Goal: Task Accomplishment & Management: Complete application form

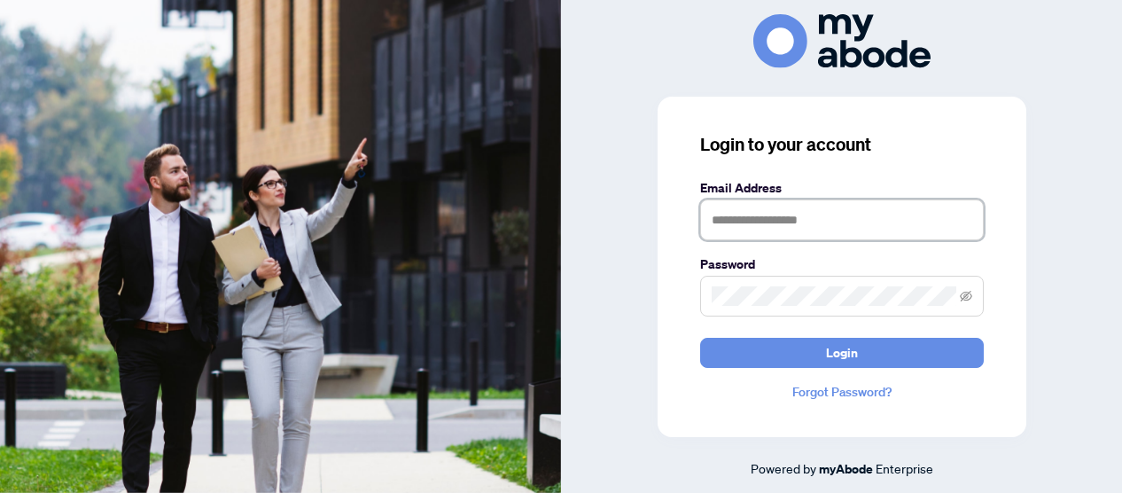
click at [725, 223] on input "text" at bounding box center [842, 219] width 284 height 41
type input "**********"
click at [707, 292] on span at bounding box center [842, 296] width 284 height 41
click at [700, 338] on button "Login" at bounding box center [842, 353] width 284 height 30
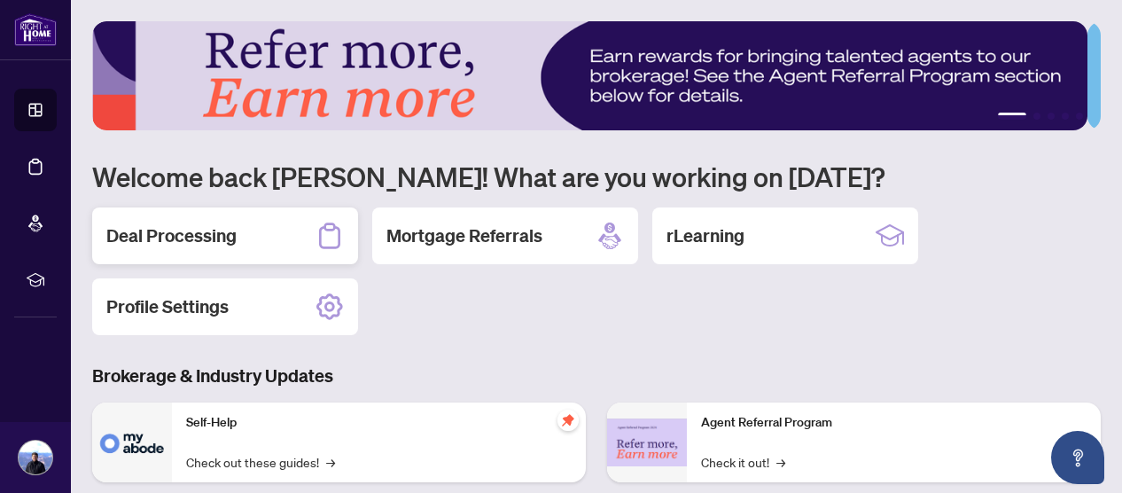
click at [192, 235] on h2 "Deal Processing" at bounding box center [171, 235] width 130 height 25
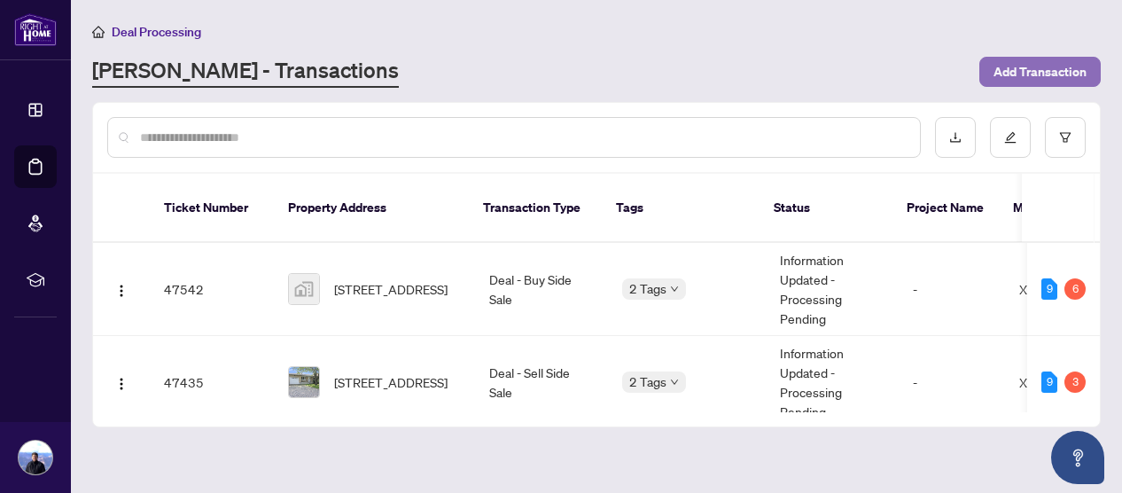
click at [1030, 64] on span "Add Transaction" at bounding box center [1040, 72] width 93 height 28
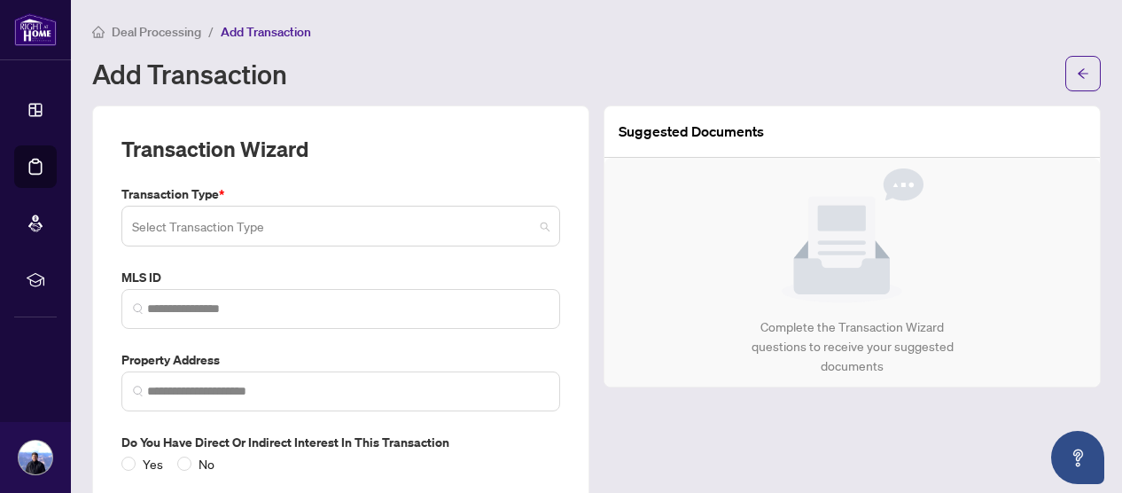
click at [539, 223] on span at bounding box center [341, 226] width 418 height 34
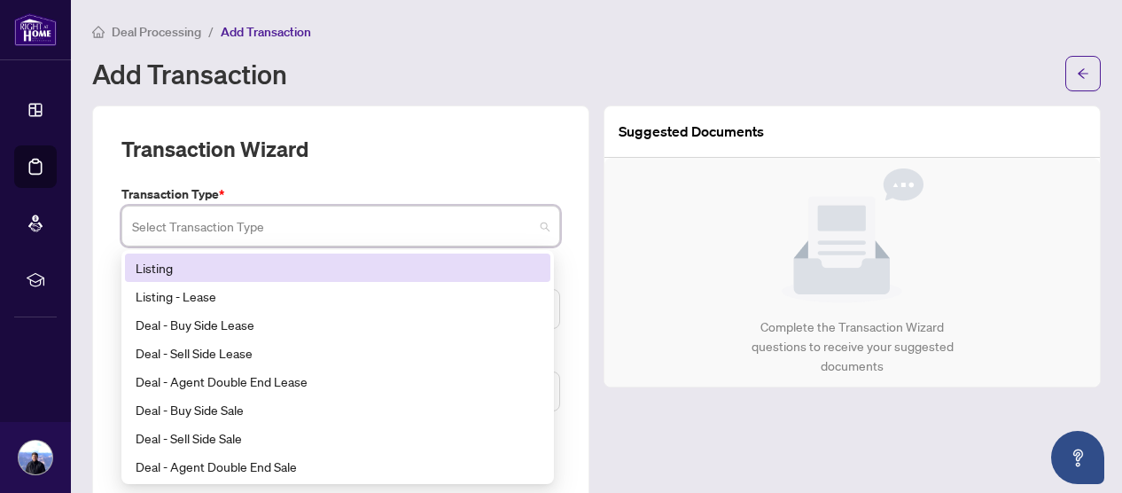
click at [161, 266] on div "Listing" at bounding box center [338, 268] width 404 height 20
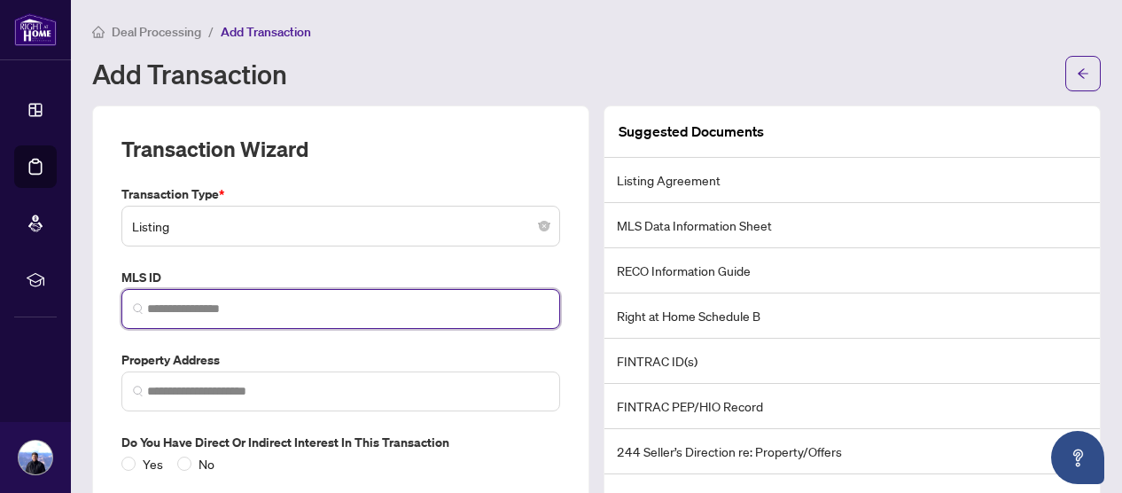
click at [147, 304] on input "search" at bounding box center [348, 309] width 402 height 19
paste input "*********"
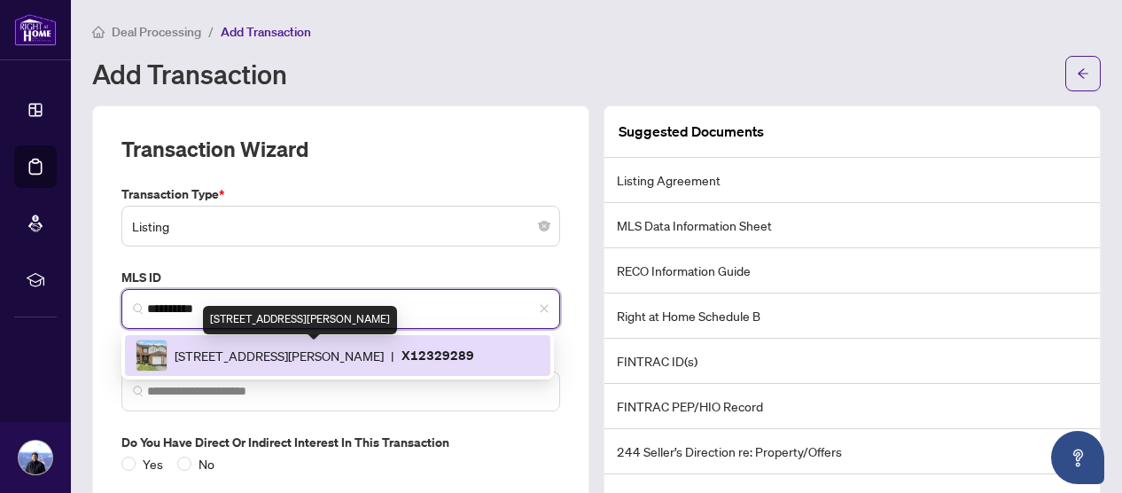
click at [198, 361] on span "1630 Marley Cres, Ottawa, Ontario K1J 1C3, Canada" at bounding box center [279, 356] width 209 height 20
type input "*********"
type input "**********"
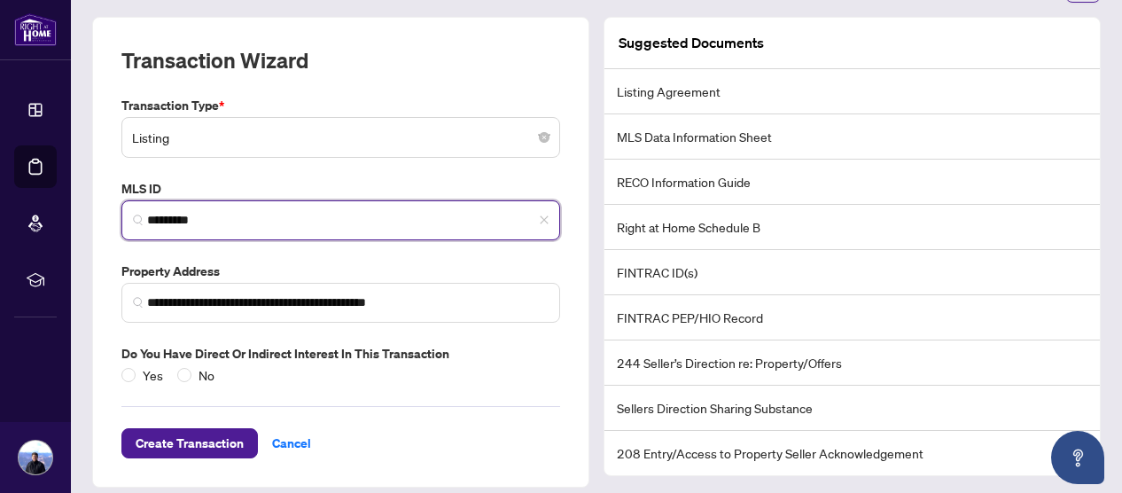
scroll to position [101, 0]
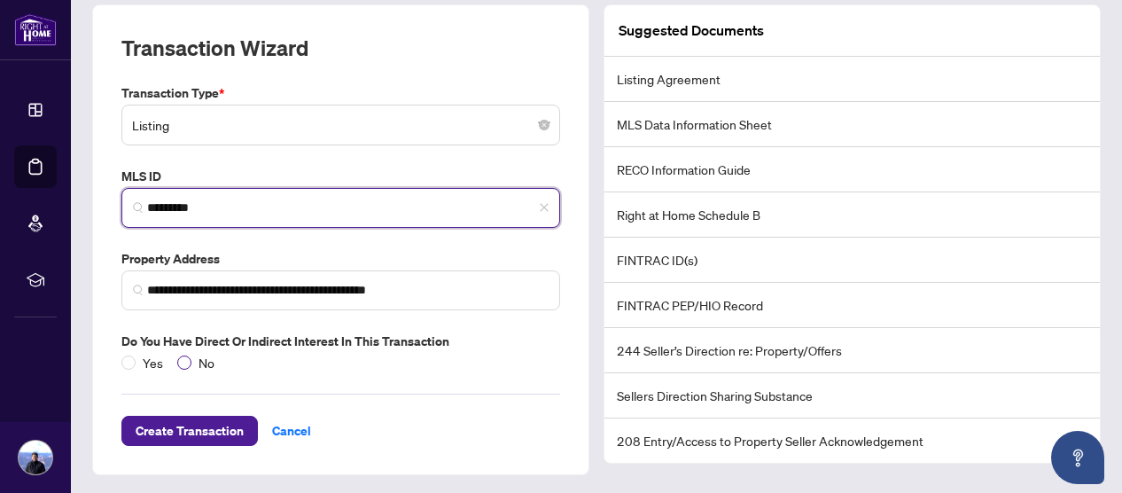
type input "*********"
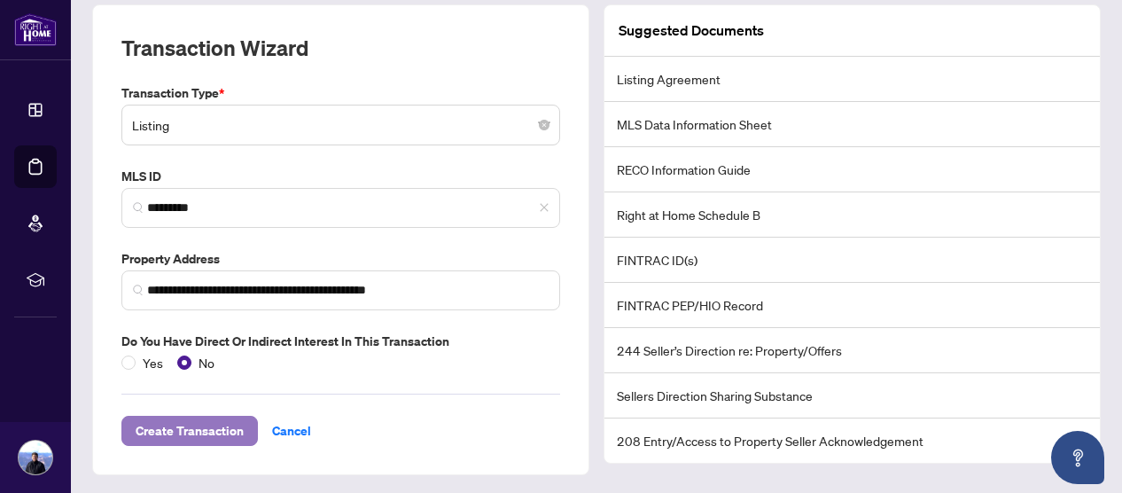
click at [196, 424] on span "Create Transaction" at bounding box center [190, 431] width 108 height 28
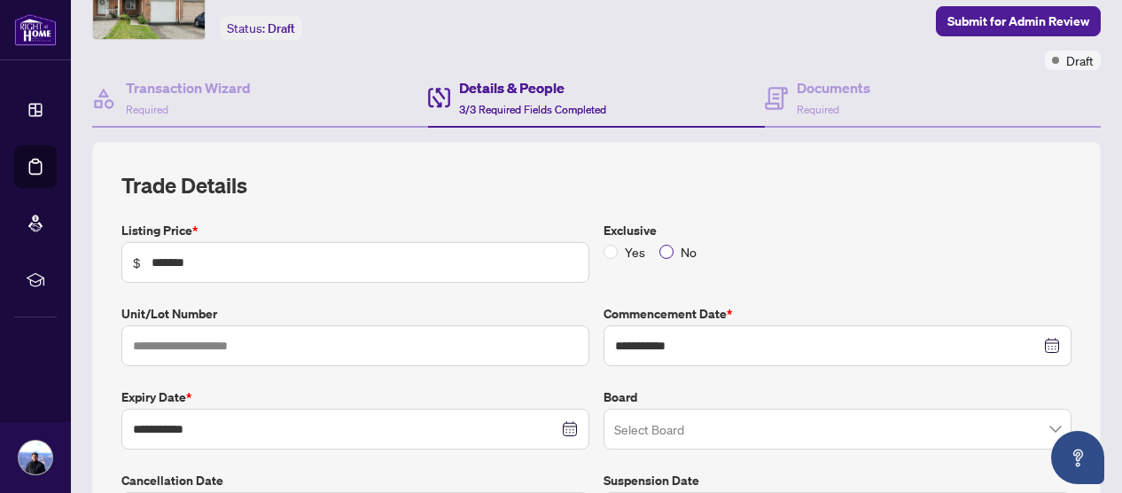
click at [674, 249] on span "No" at bounding box center [689, 252] width 30 height 20
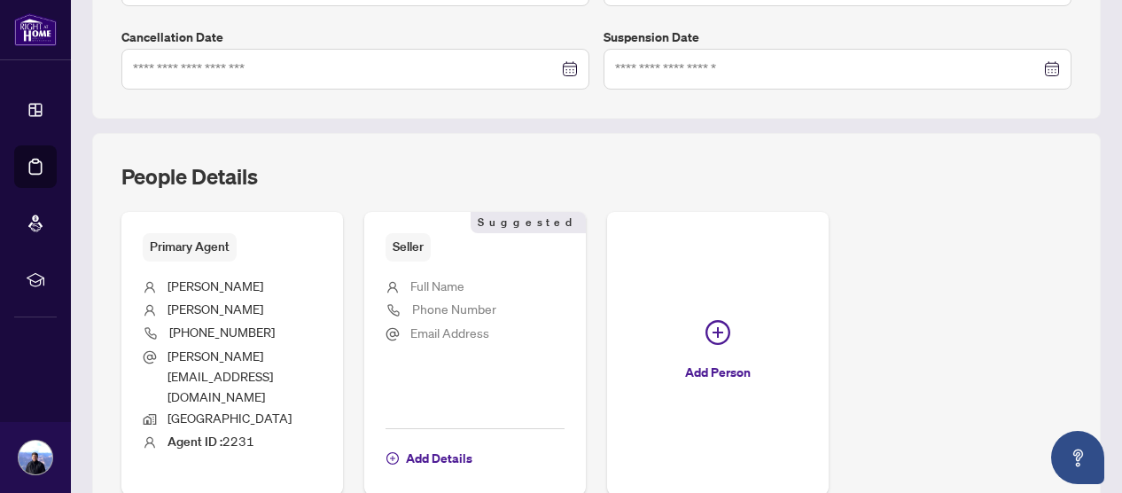
scroll to position [633, 0]
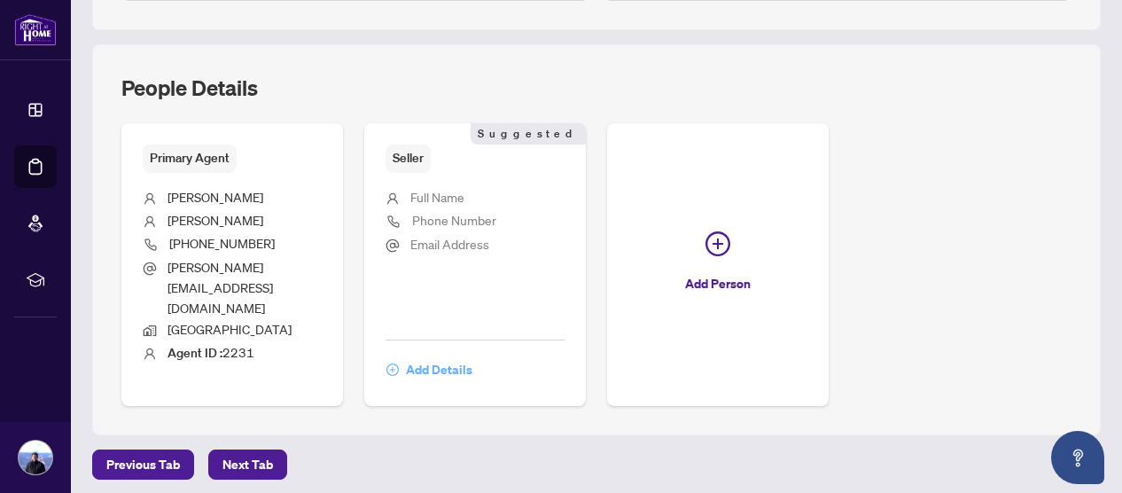
click at [473, 356] on span "Add Details" at bounding box center [439, 370] width 66 height 28
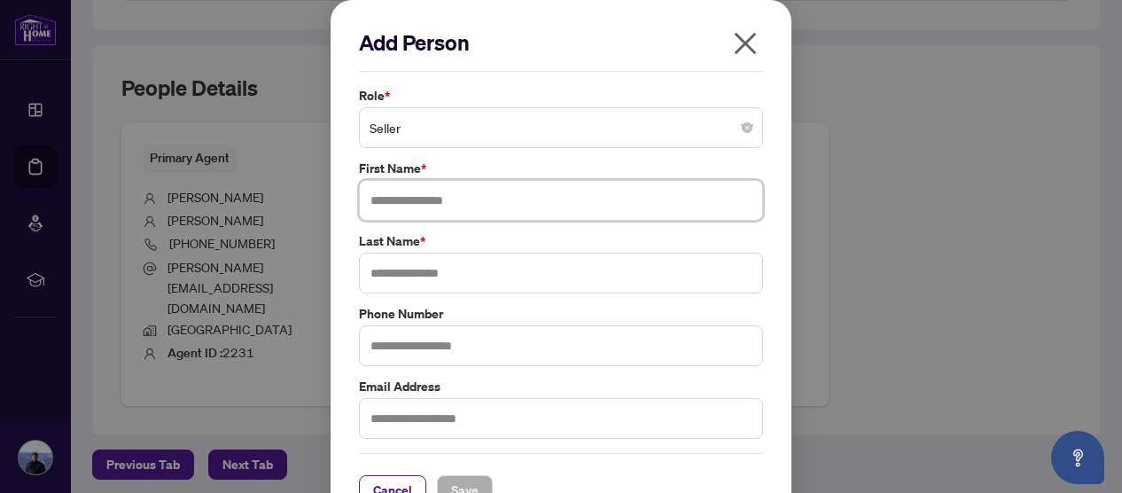
click at [363, 198] on input "text" at bounding box center [561, 200] width 404 height 41
drag, startPoint x: 436, startPoint y: 198, endPoint x: 460, endPoint y: 201, distance: 24.2
click at [482, 199] on input "**********" at bounding box center [561, 200] width 404 height 41
type input "**********"
click at [362, 273] on input "text" at bounding box center [561, 273] width 404 height 41
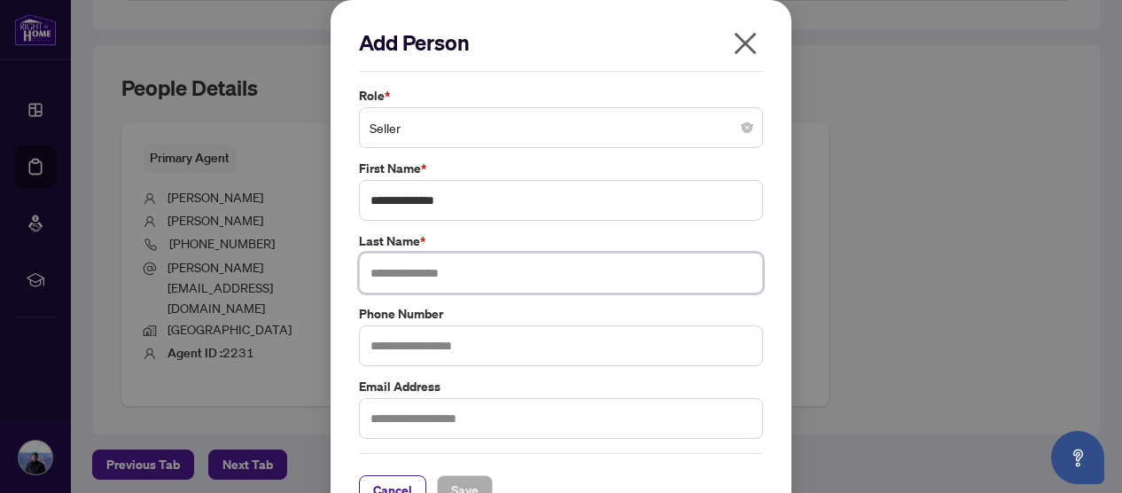
paste input "*****"
type input "*****"
click at [366, 345] on input "text" at bounding box center [561, 345] width 404 height 41
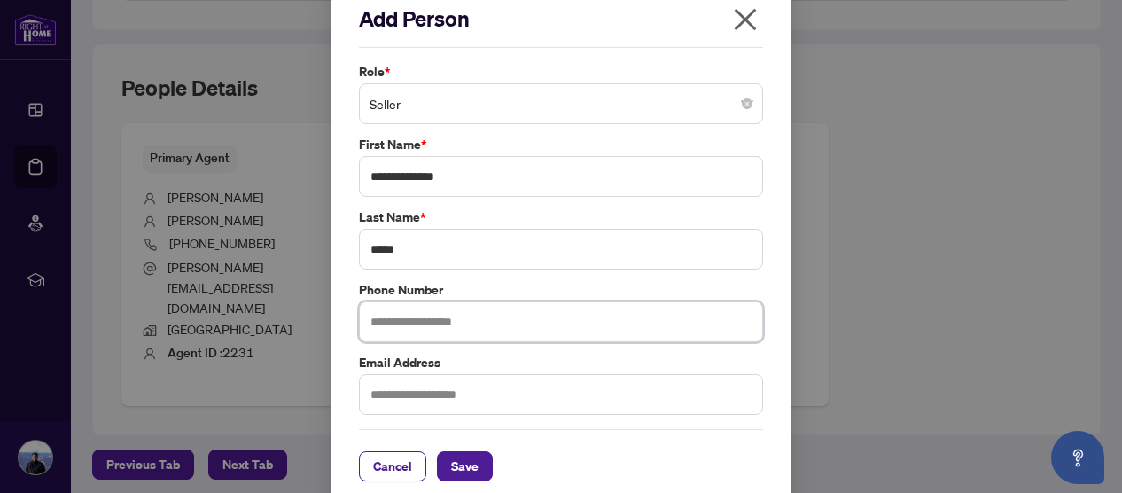
scroll to position [37, 0]
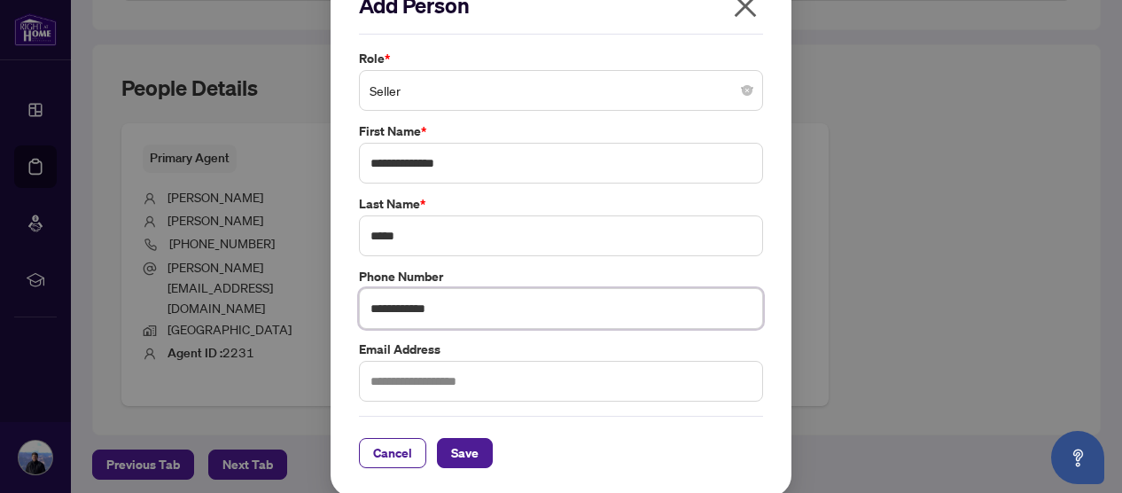
type input "**********"
click at [362, 375] on input "text" at bounding box center [561, 381] width 404 height 41
type input "**********"
click at [451, 446] on span "Save" at bounding box center [464, 453] width 27 height 28
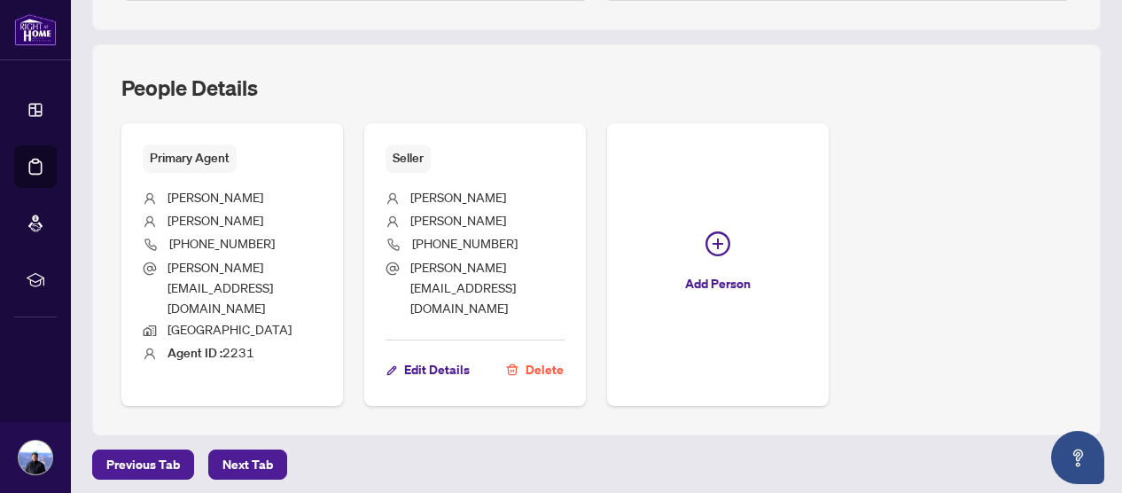
scroll to position [658, 0]
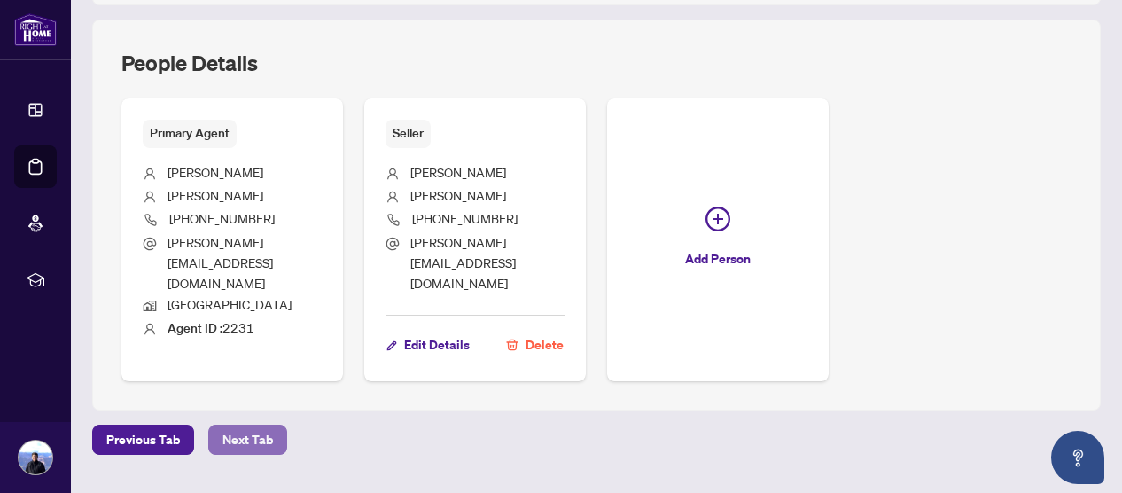
click at [243, 426] on span "Next Tab" at bounding box center [248, 440] width 51 height 28
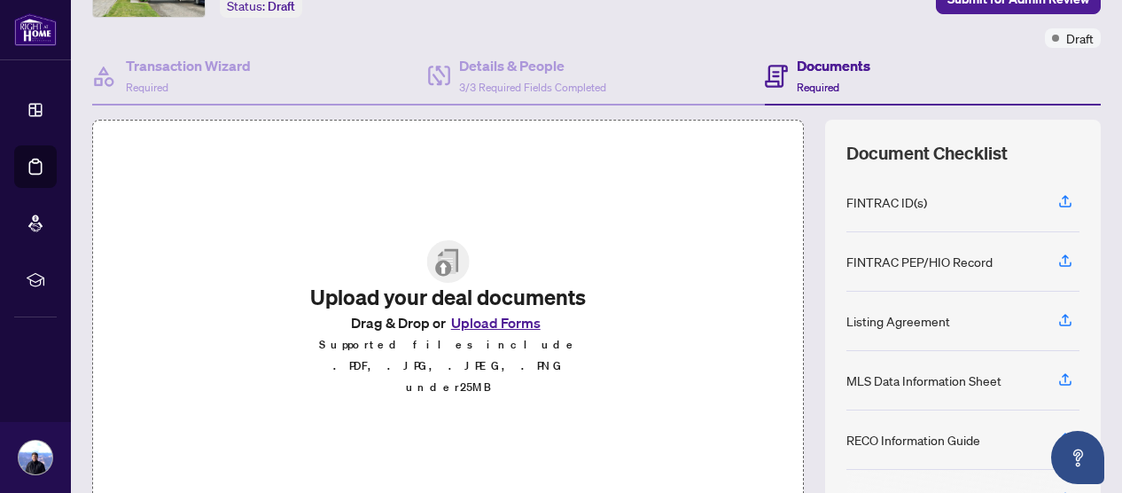
scroll to position [177, 0]
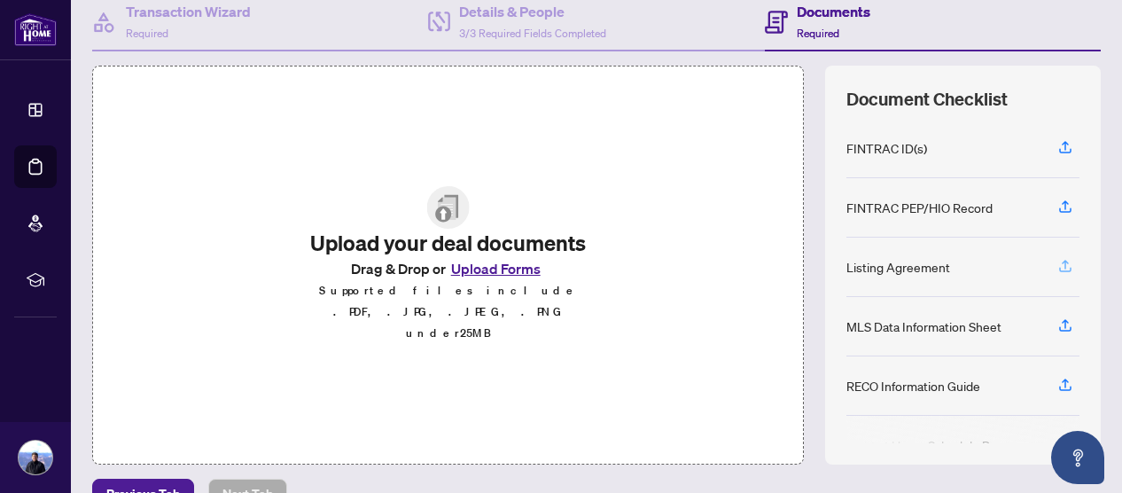
click at [1062, 260] on icon "button" at bounding box center [1065, 264] width 7 height 9
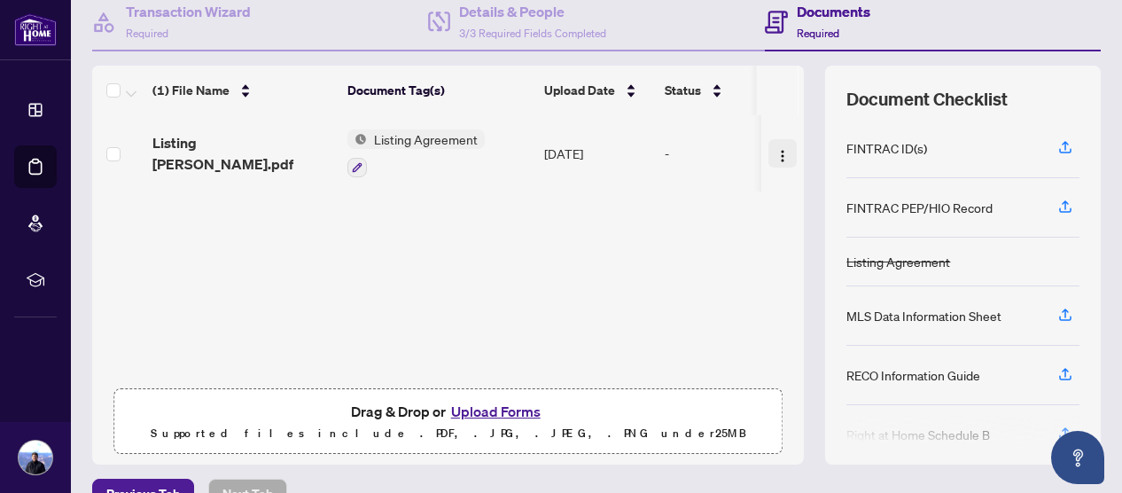
click at [776, 149] on img "button" at bounding box center [783, 156] width 14 height 14
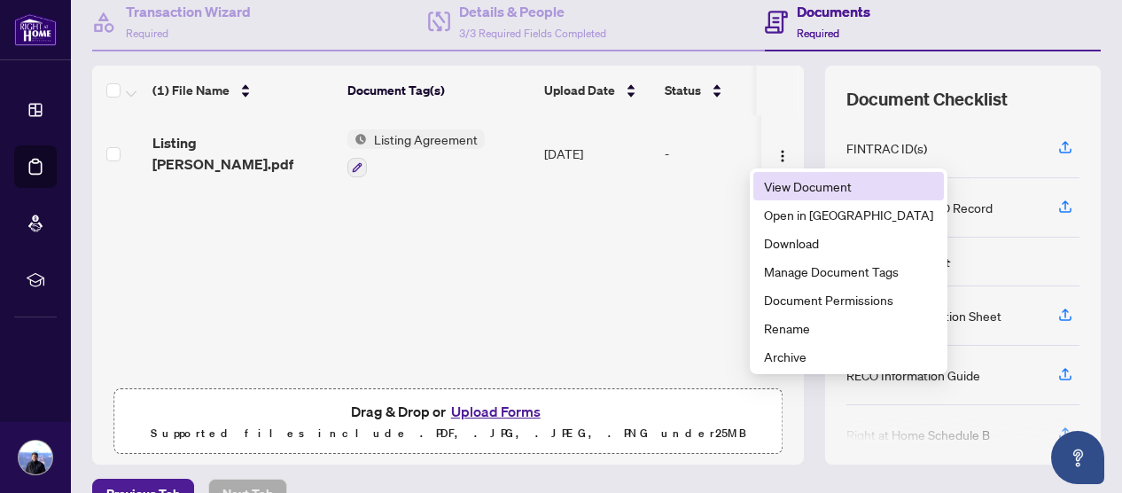
click at [773, 184] on span "View Document" at bounding box center [848, 186] width 169 height 20
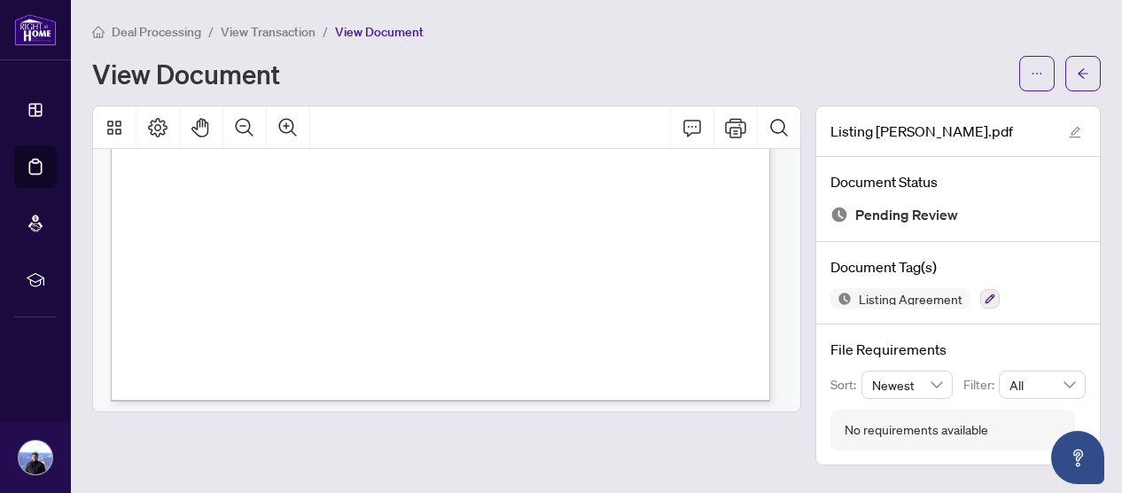
scroll to position [4142, 0]
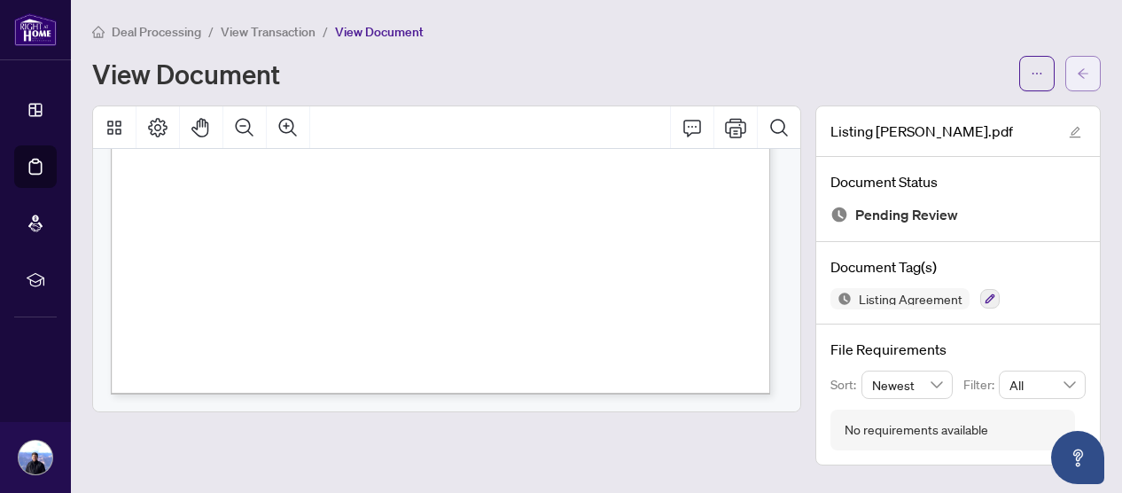
click at [1081, 77] on icon "arrow-left" at bounding box center [1083, 73] width 12 height 12
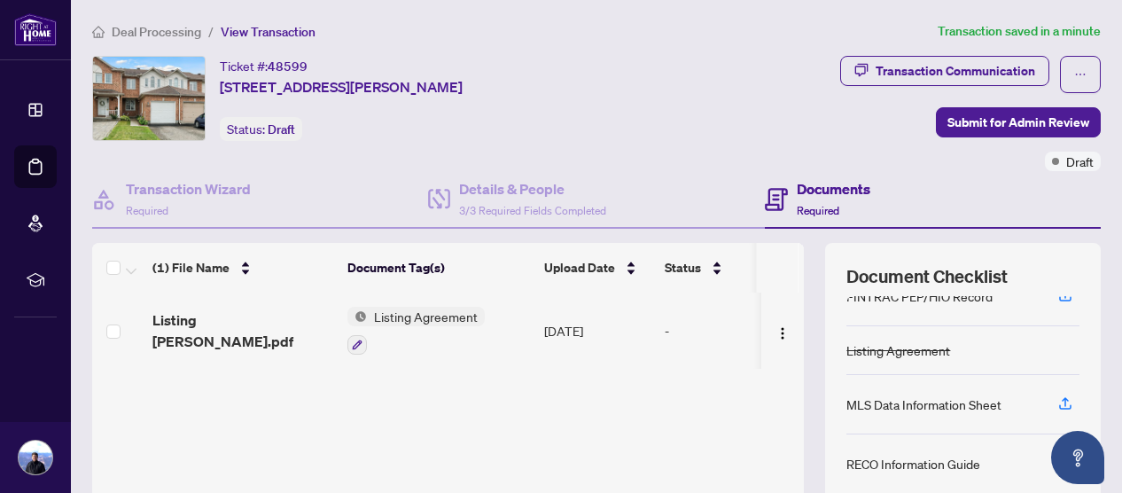
scroll to position [177, 0]
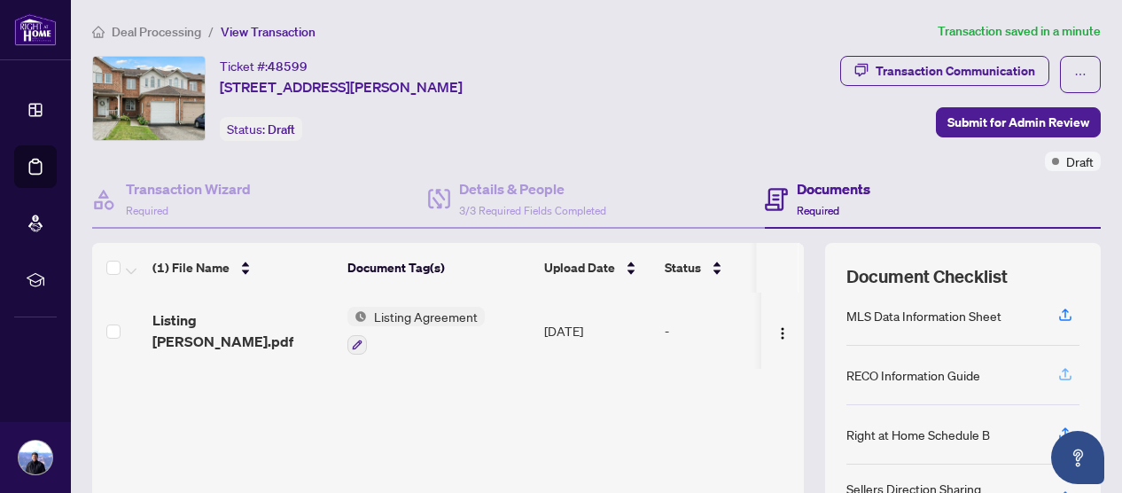
click at [1062, 368] on icon "button" at bounding box center [1065, 372] width 7 height 9
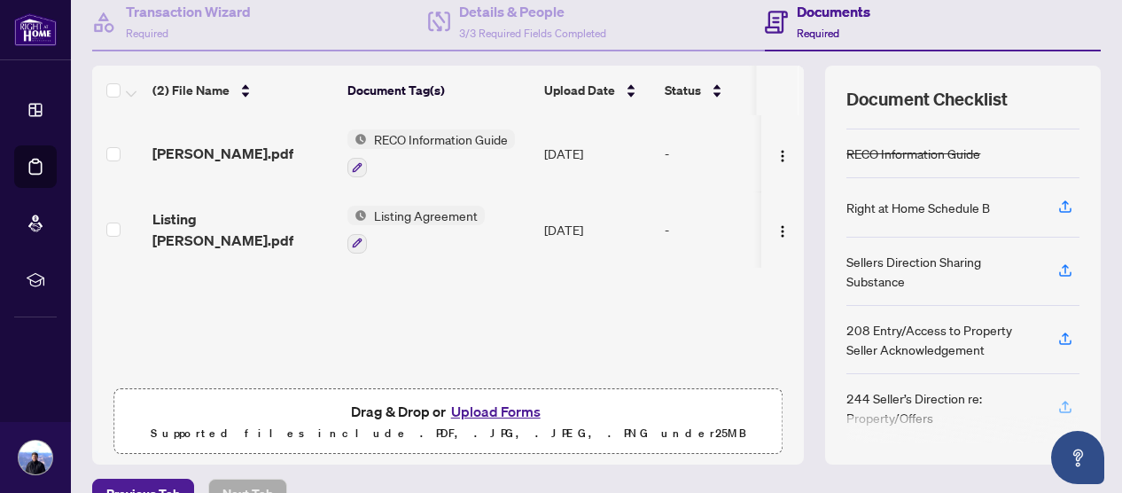
click at [1058, 399] on icon "button" at bounding box center [1066, 407] width 16 height 16
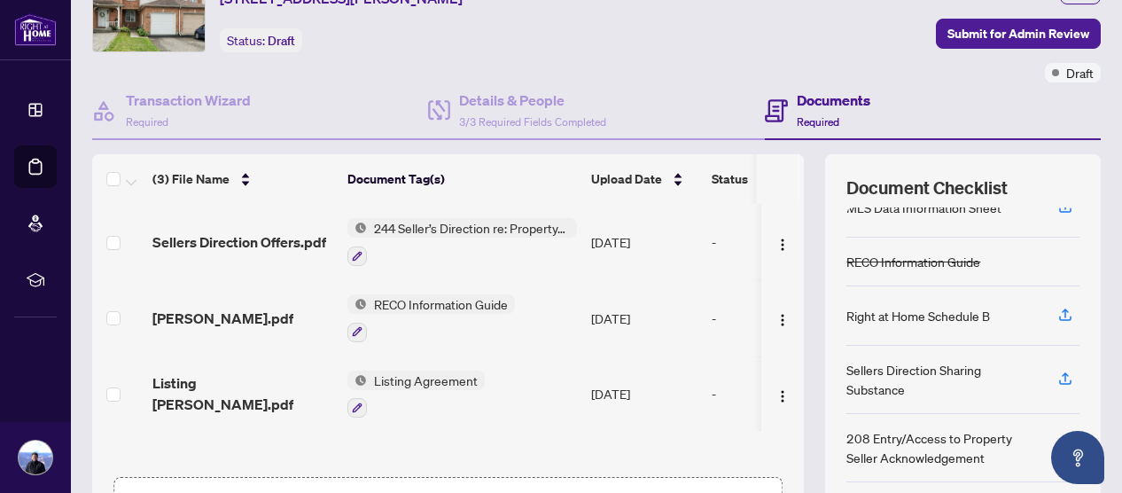
scroll to position [108, 0]
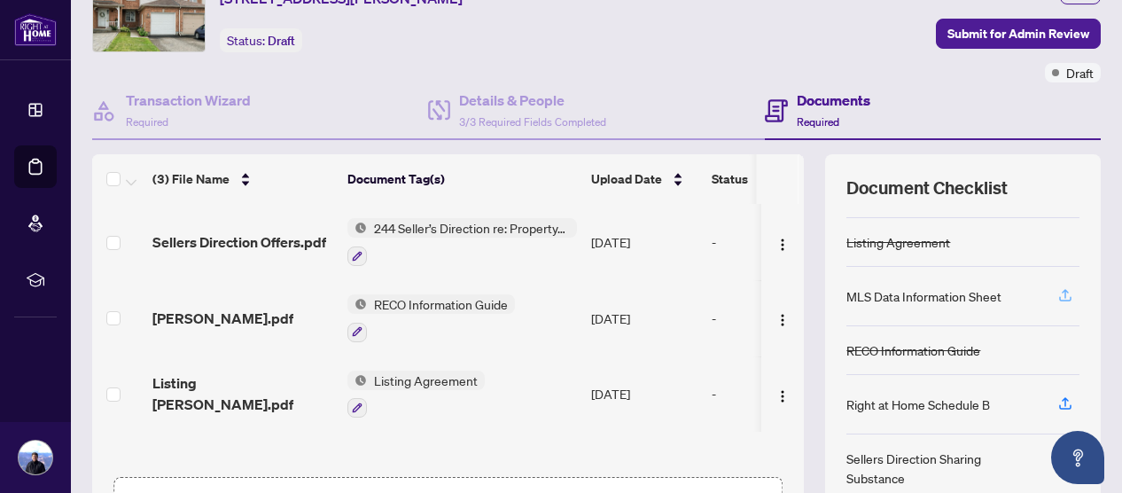
click at [1058, 287] on icon "button" at bounding box center [1066, 295] width 16 height 16
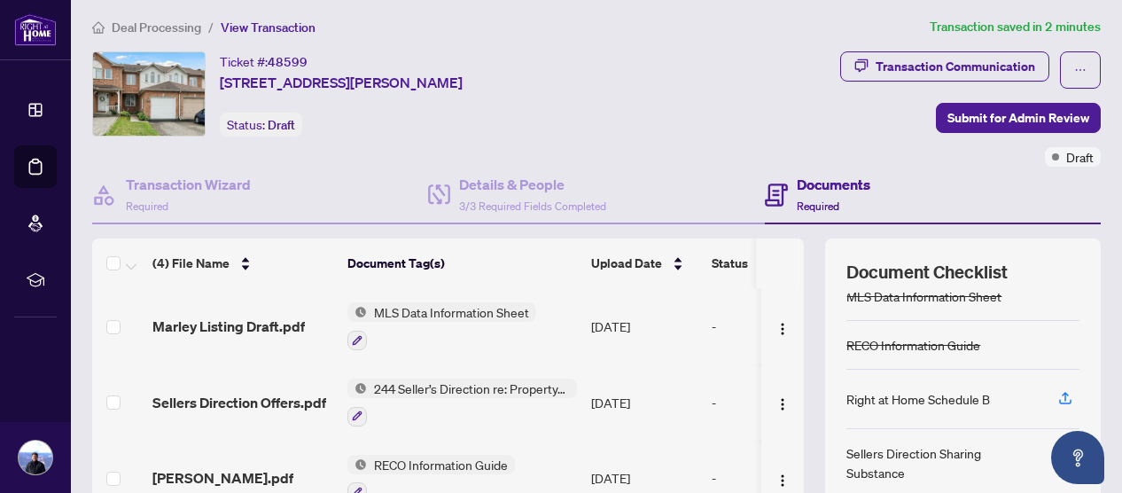
scroll to position [0, 0]
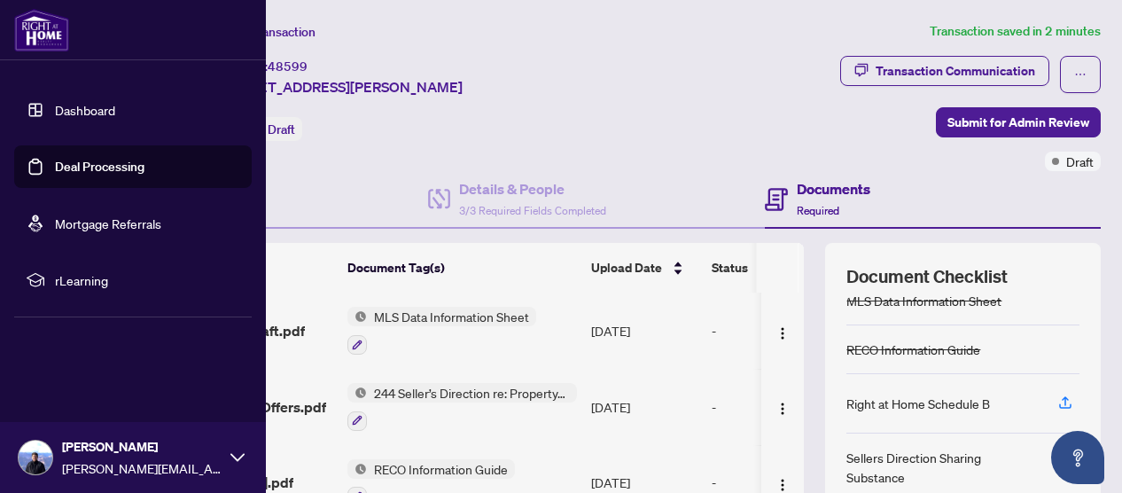
click at [69, 105] on link "Dashboard" at bounding box center [85, 110] width 60 height 16
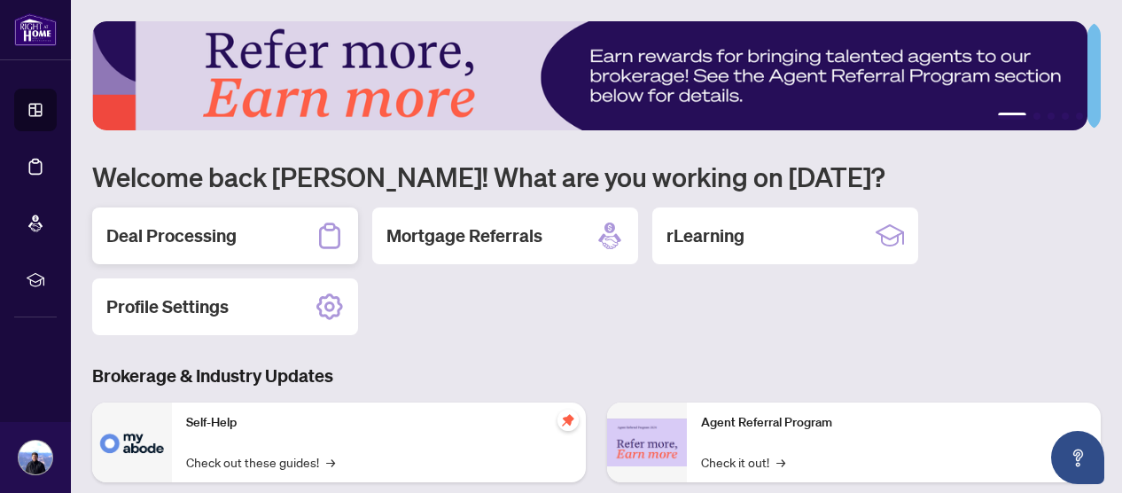
click at [200, 231] on h2 "Deal Processing" at bounding box center [171, 235] width 130 height 25
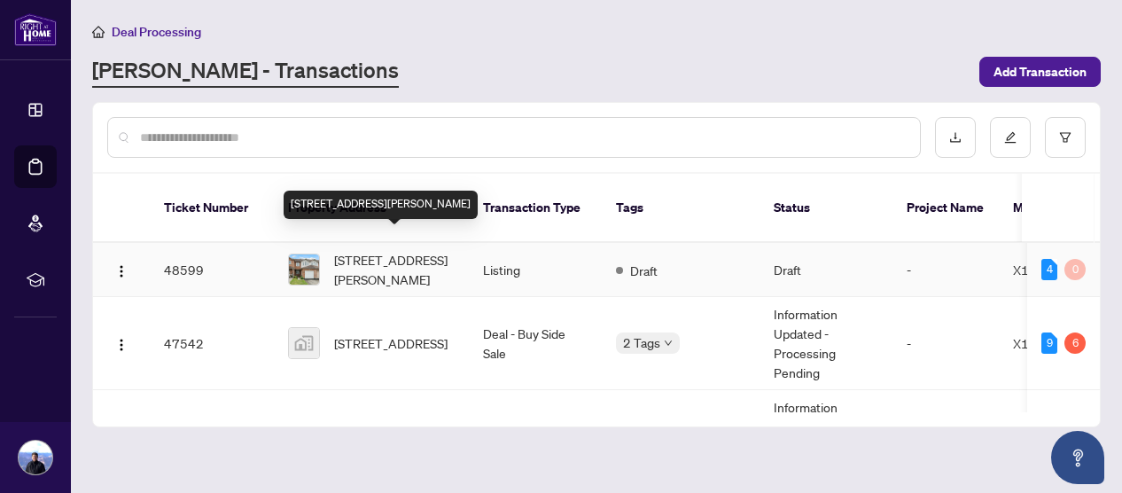
click at [355, 250] on span "1630 Marley Cres, Ottawa, Ontario K1J 1C3, Canada" at bounding box center [394, 269] width 121 height 39
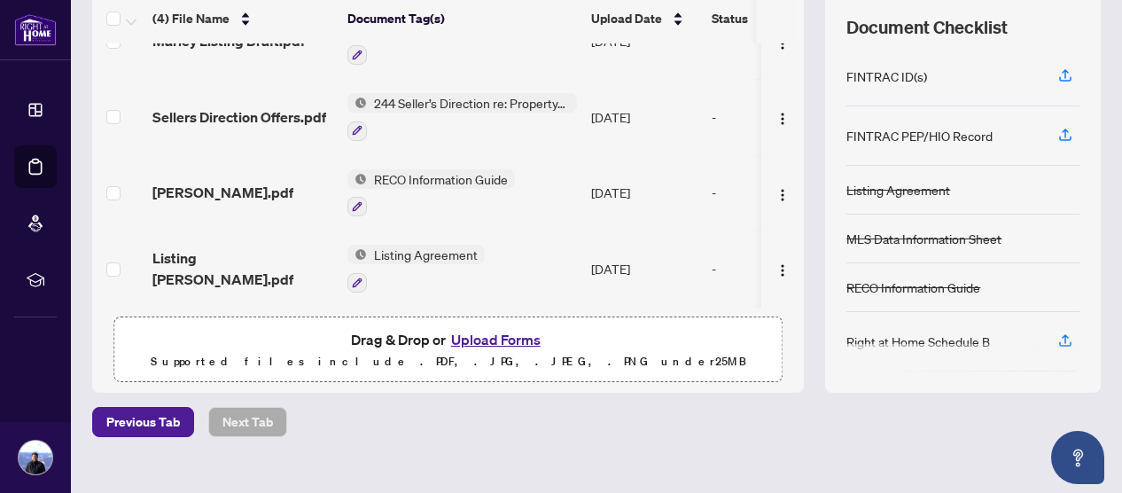
scroll to position [261, 0]
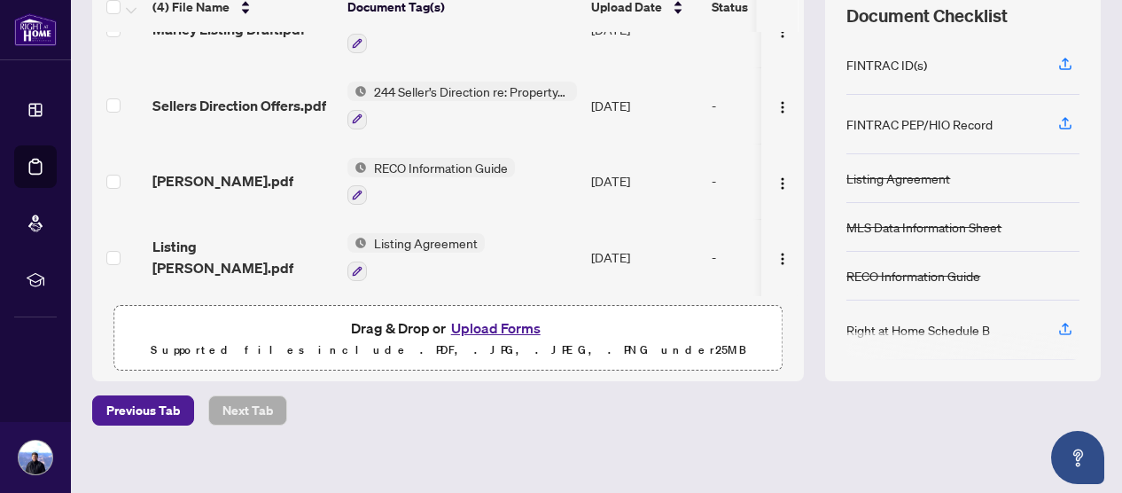
click at [480, 325] on button "Upload Forms" at bounding box center [496, 328] width 100 height 23
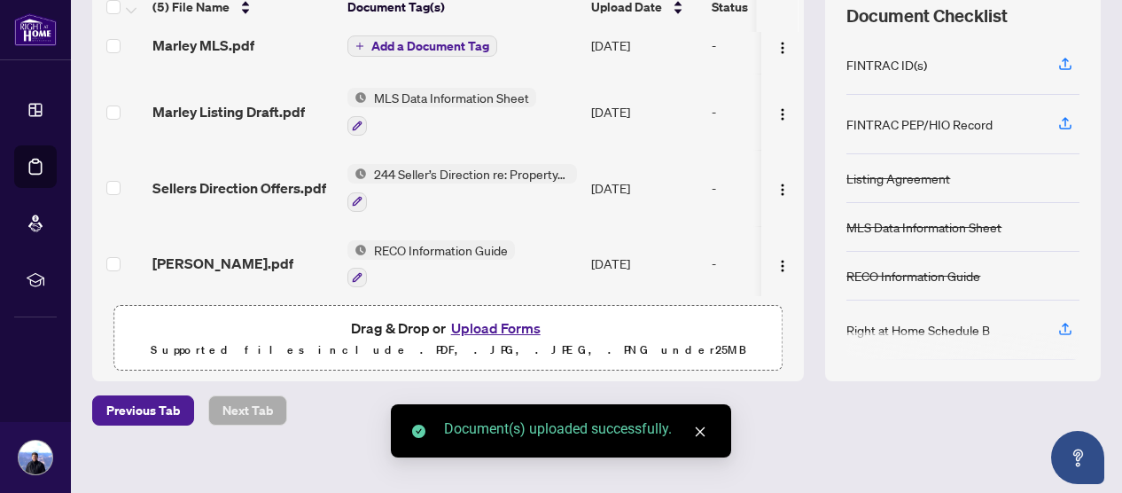
scroll to position [0, 0]
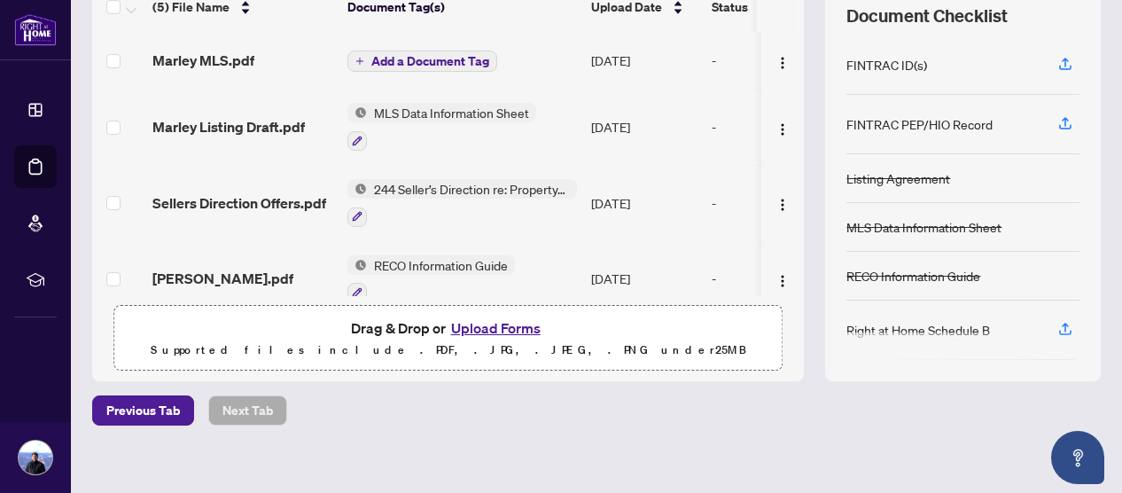
click at [410, 60] on span "Add a Document Tag" at bounding box center [430, 61] width 118 height 12
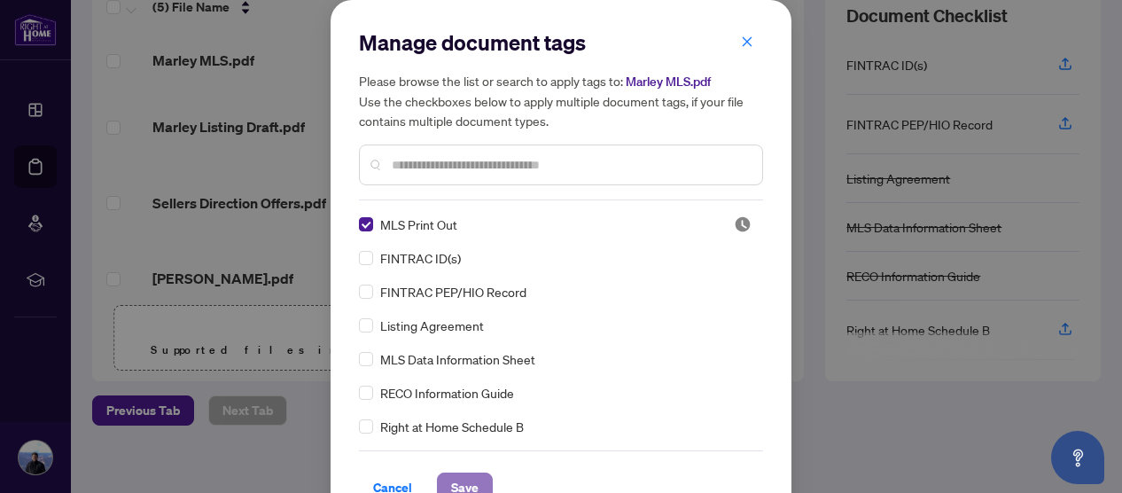
click at [454, 481] on span "Save" at bounding box center [464, 487] width 27 height 28
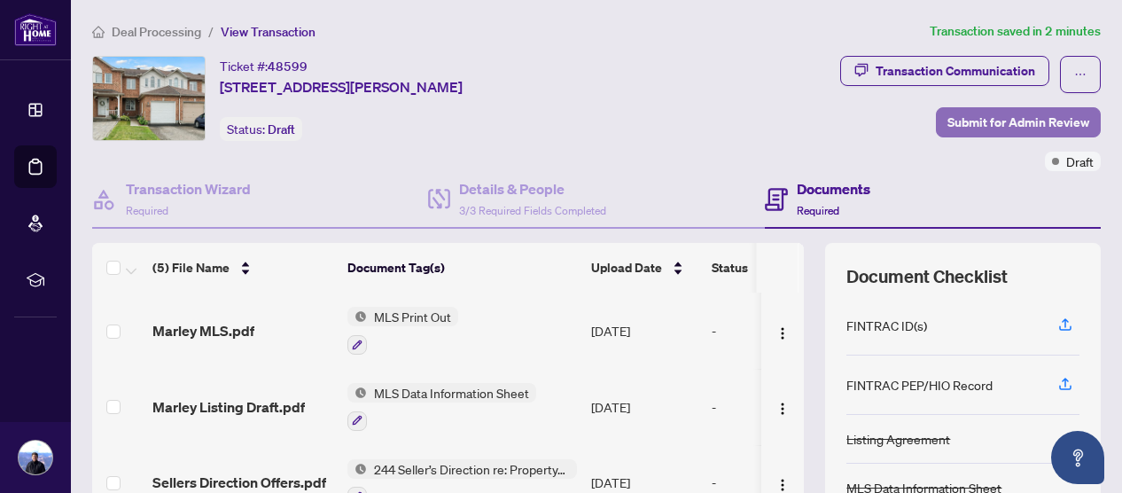
click at [994, 120] on span "Submit for Admin Review" at bounding box center [1019, 122] width 142 height 28
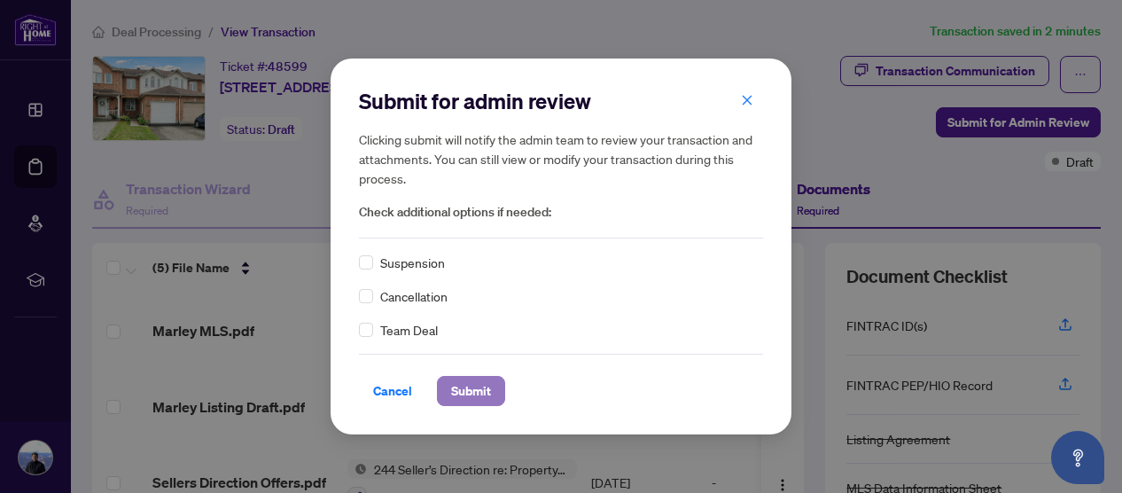
click at [460, 393] on span "Submit" at bounding box center [471, 391] width 40 height 28
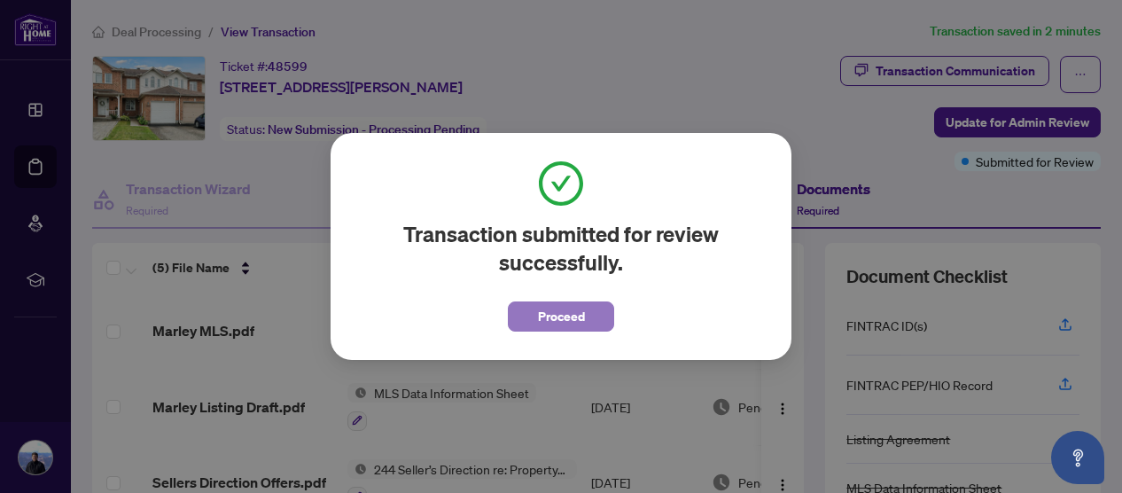
click at [538, 315] on span "Proceed" at bounding box center [561, 316] width 47 height 28
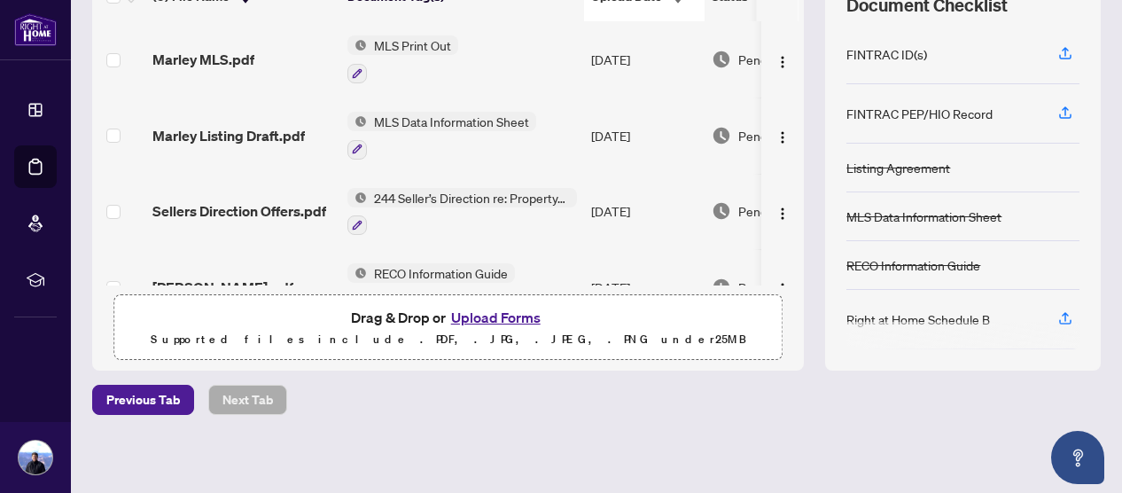
scroll to position [273, 0]
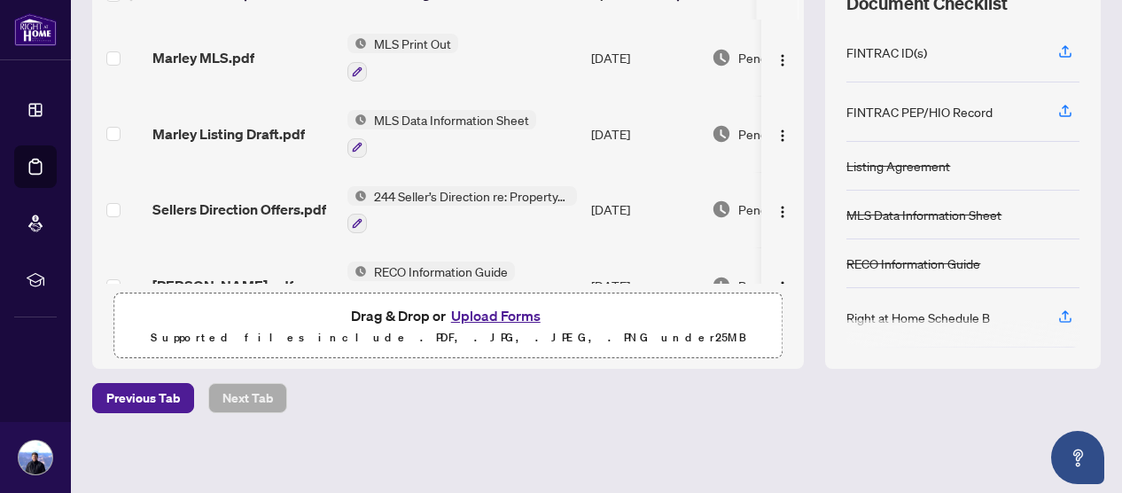
click at [478, 313] on button "Upload Forms" at bounding box center [496, 315] width 100 height 23
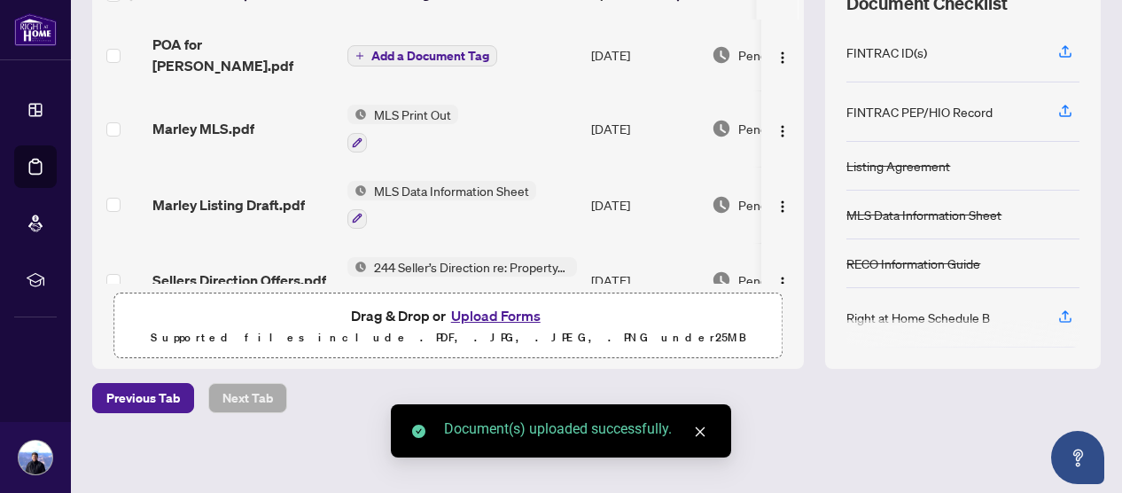
click at [486, 310] on button "Upload Forms" at bounding box center [496, 315] width 100 height 23
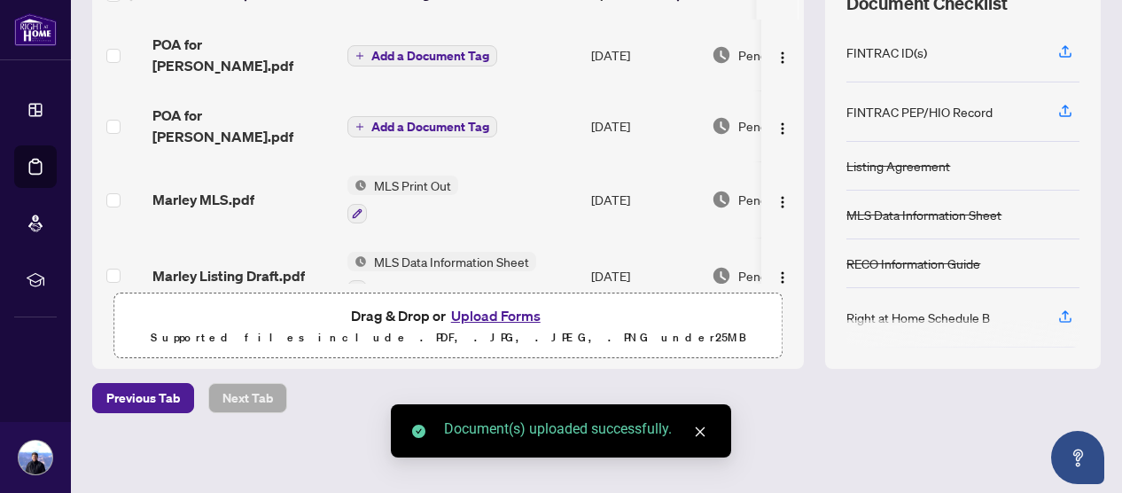
click at [403, 50] on span "Add a Document Tag" at bounding box center [430, 56] width 118 height 12
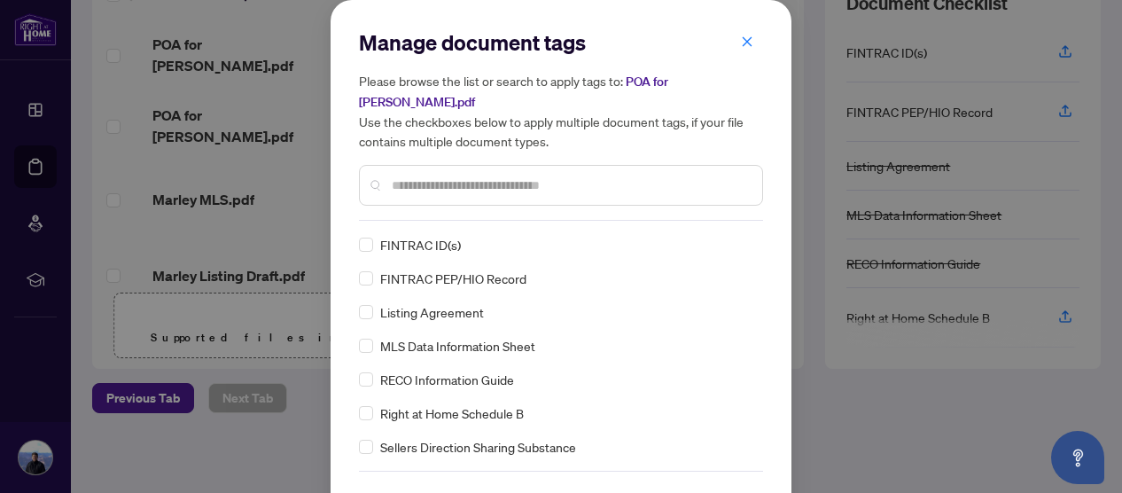
click at [399, 176] on input "text" at bounding box center [570, 186] width 356 height 20
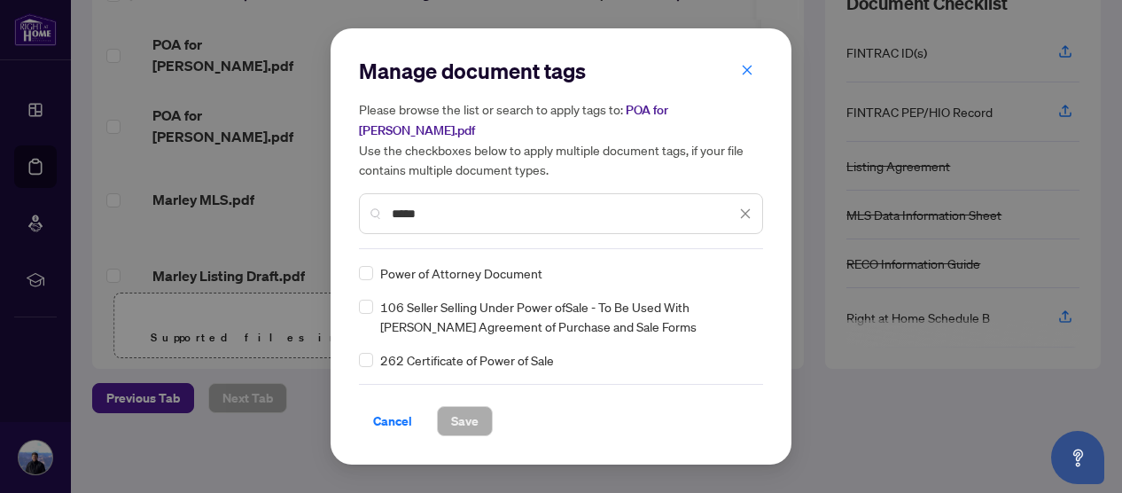
type input "*****"
click at [461, 410] on span "Save" at bounding box center [464, 421] width 27 height 28
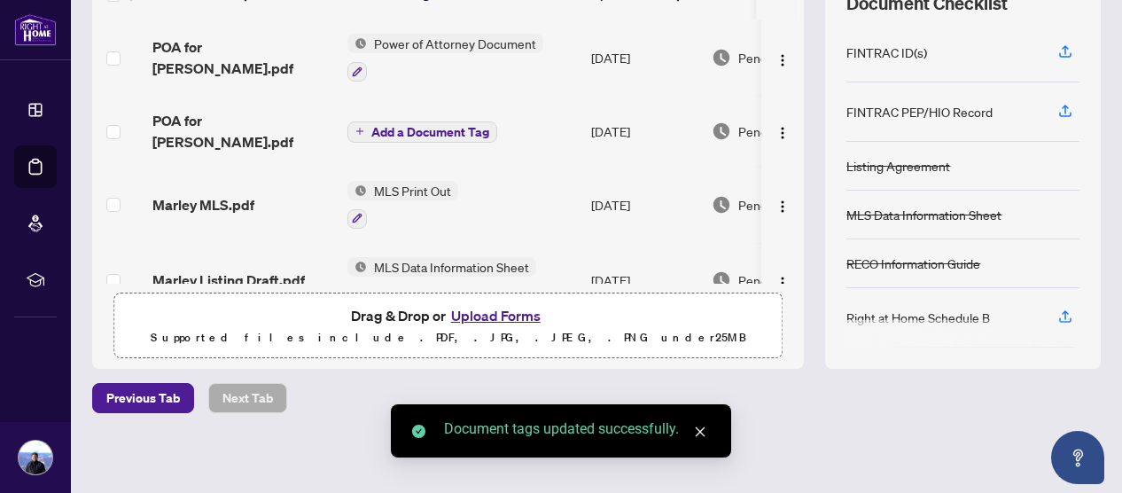
click at [409, 126] on span "Add a Document Tag" at bounding box center [430, 132] width 118 height 12
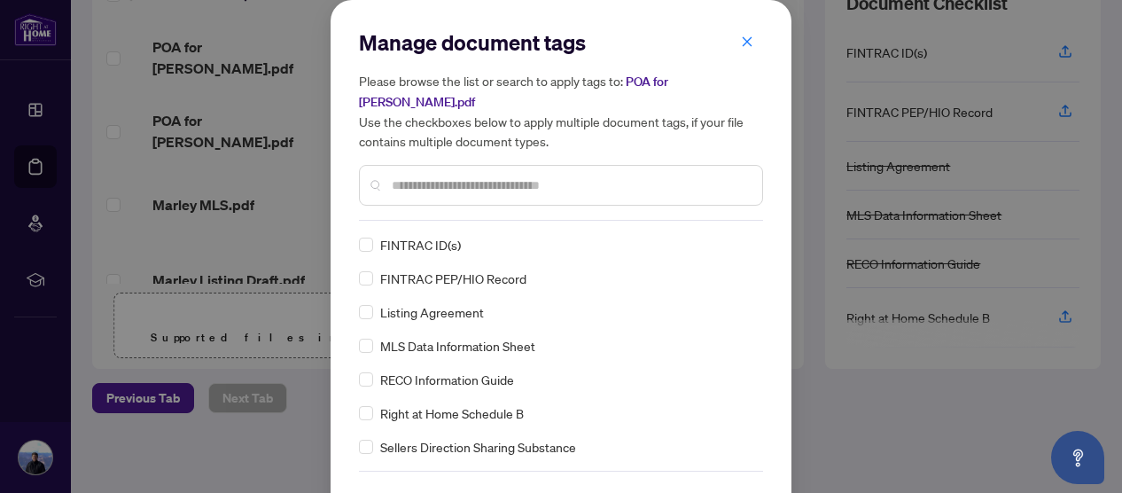
click at [404, 176] on input "text" at bounding box center [570, 186] width 356 height 20
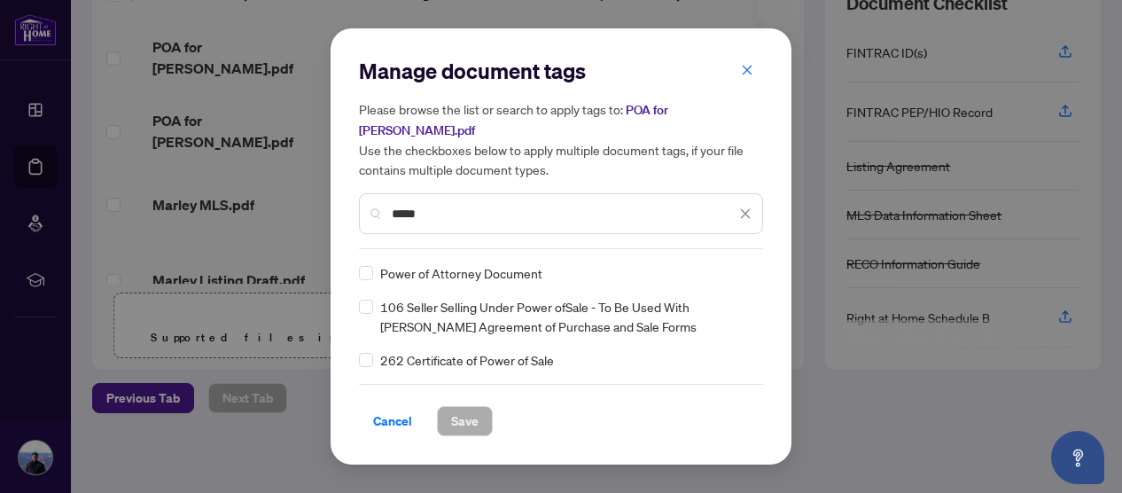
type input "*****"
click at [459, 407] on span "Save" at bounding box center [464, 421] width 27 height 28
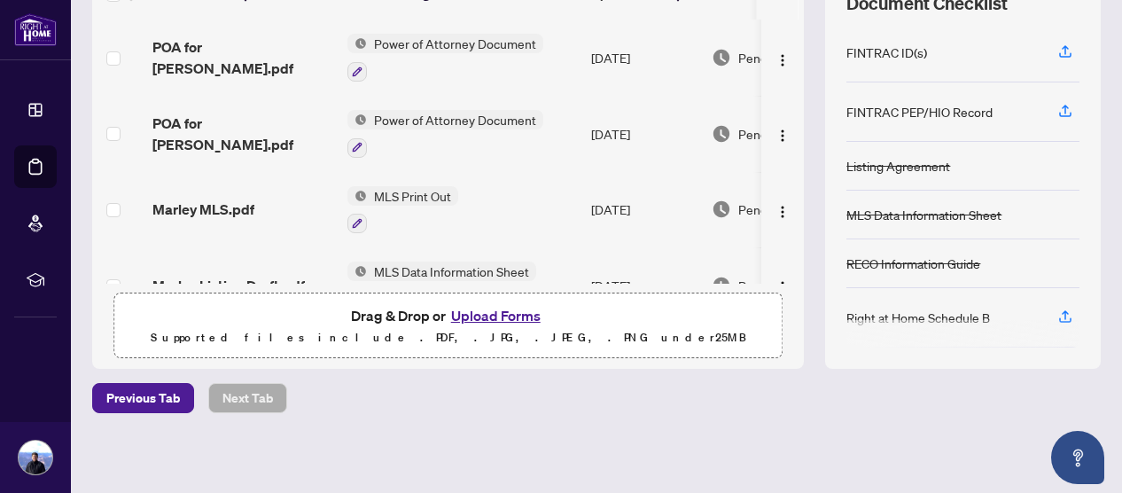
scroll to position [96, 0]
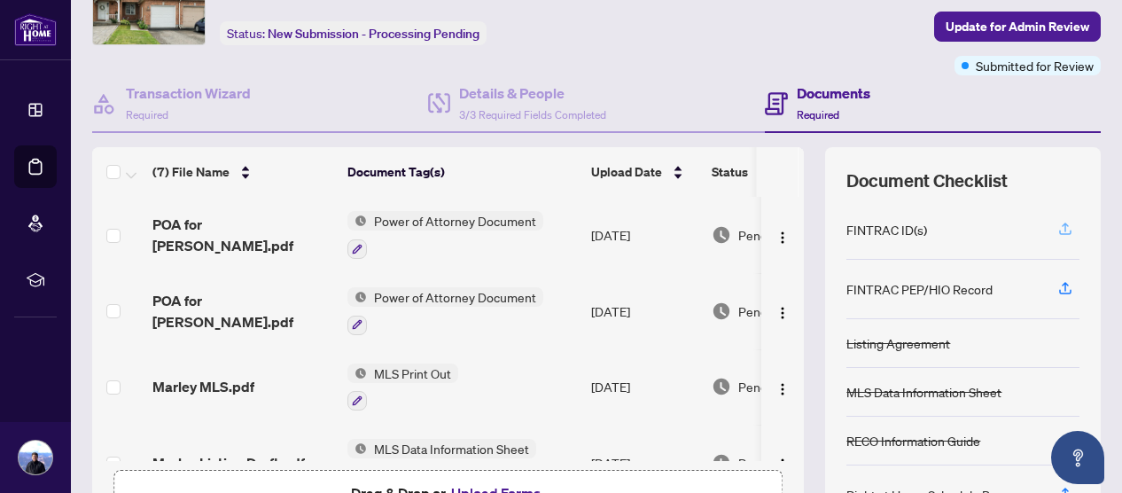
click at [1058, 224] on icon "button" at bounding box center [1066, 229] width 16 height 16
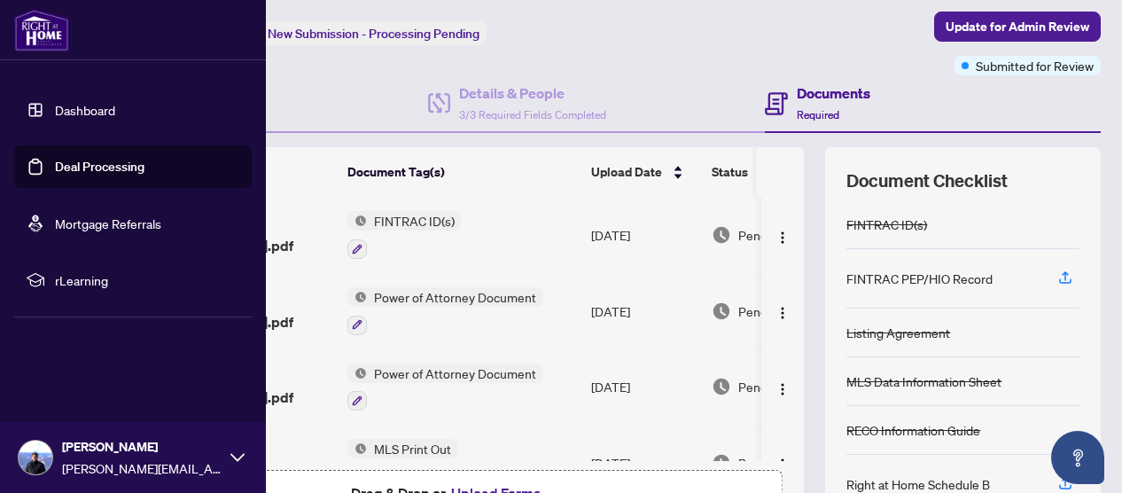
click at [80, 108] on link "Dashboard" at bounding box center [85, 110] width 60 height 16
